Goal: Task Accomplishment & Management: Complete application form

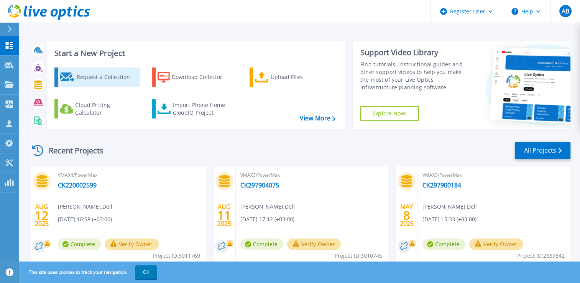
click at [119, 81] on div "Request a Collection" at bounding box center [106, 76] width 61 height 15
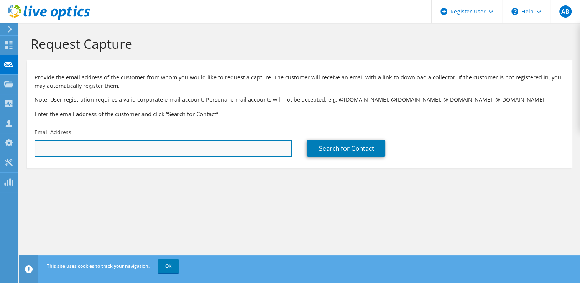
click at [180, 146] on input "text" at bounding box center [163, 148] width 257 height 17
type input "[PERSON_NAME][EMAIL_ADDRESS][DOMAIN_NAME]"
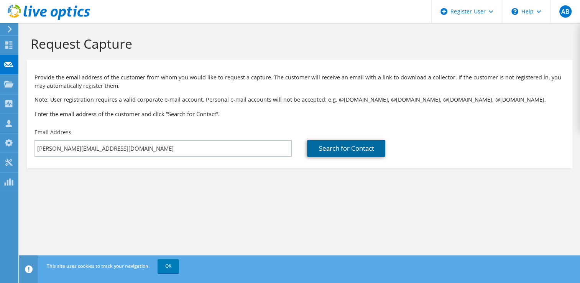
click at [343, 147] on link "Search for Contact" at bounding box center [346, 148] width 78 height 17
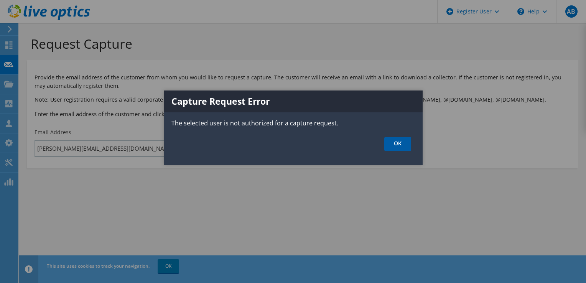
click at [398, 145] on link "OK" at bounding box center [397, 144] width 27 height 14
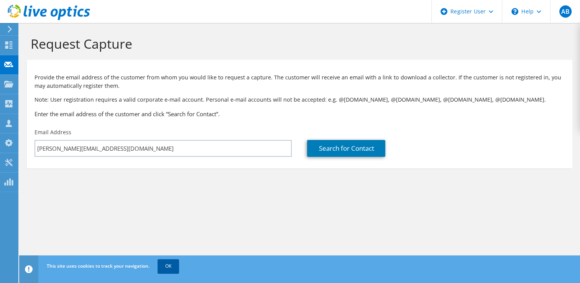
click at [169, 271] on link "OK" at bounding box center [168, 266] width 21 height 14
